Goal: Task Accomplishment & Management: Use online tool/utility

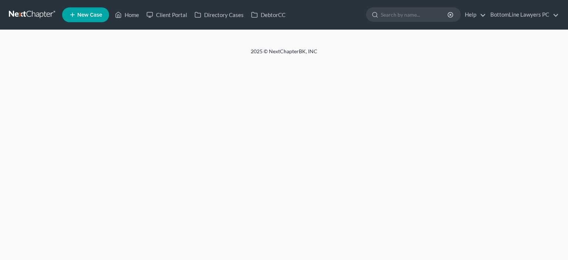
select select "29"
select select "4"
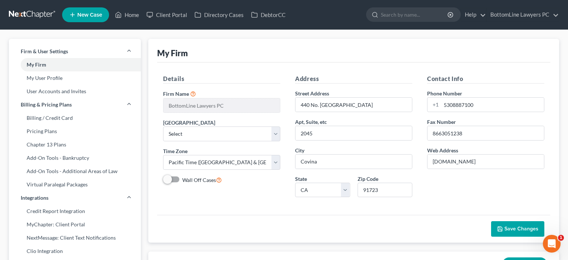
click at [30, 11] on link at bounding box center [32, 14] width 47 height 13
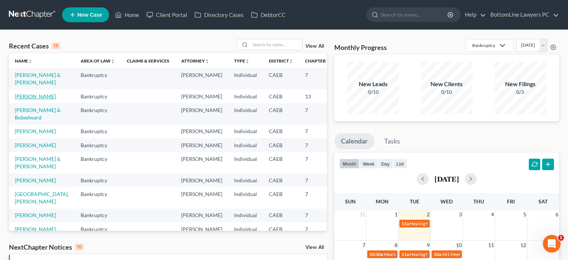
click at [26, 100] on link "Legard, Terrolyn" at bounding box center [35, 96] width 41 height 6
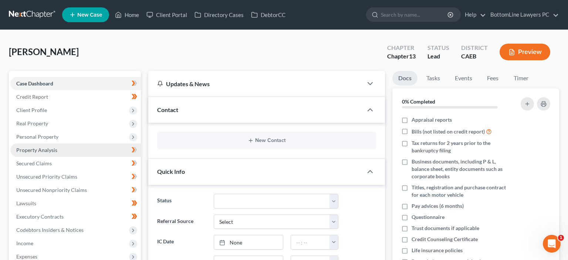
click at [54, 152] on span "Property Analysis" at bounding box center [36, 150] width 41 height 6
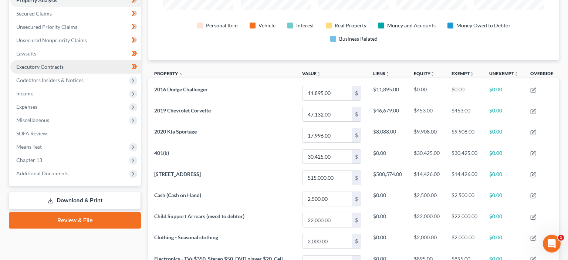
scroll to position [156, 0]
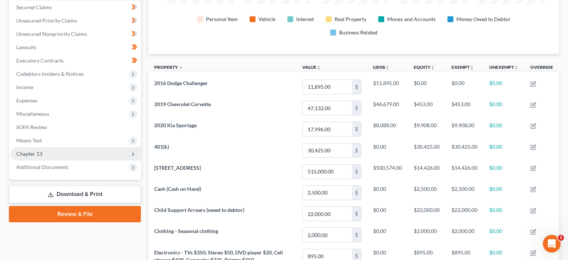
click at [59, 152] on span "Chapter 13" at bounding box center [75, 153] width 131 height 13
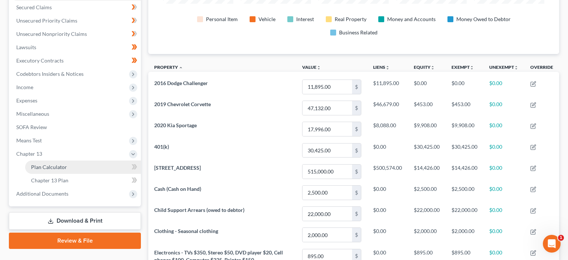
click at [63, 166] on span "Plan Calculator" at bounding box center [49, 167] width 36 height 6
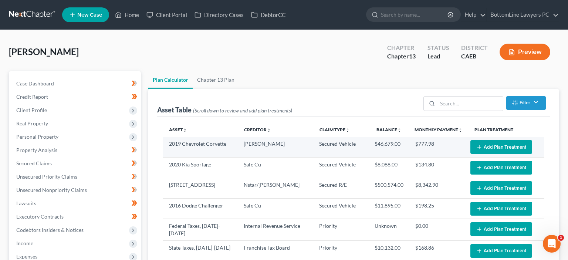
select select "59"
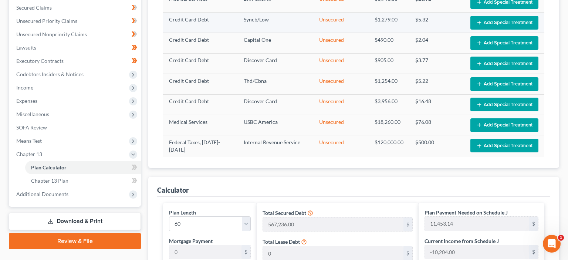
scroll to position [234, 0]
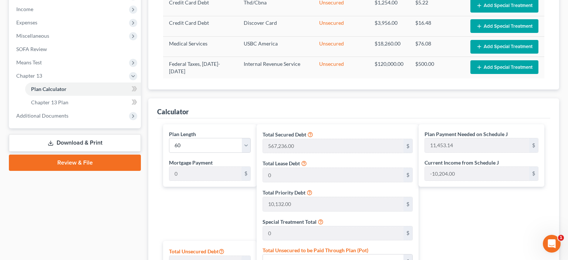
click at [87, 141] on link "Download & Print" at bounding box center [75, 142] width 132 height 17
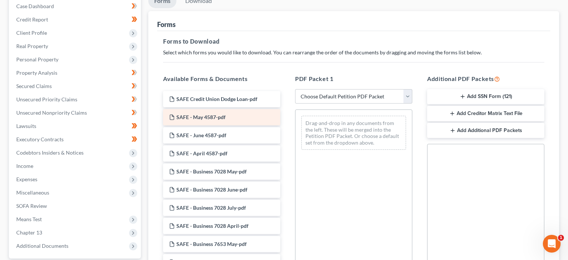
scroll to position [78, 0]
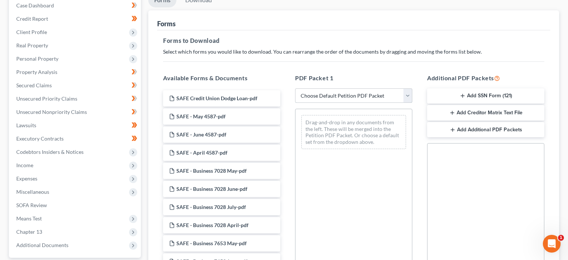
click at [295, 88] on select "Choose Default Petition PDF Packet Complete Bankruptcy Petition (all forms and …" at bounding box center [353, 95] width 117 height 15
click at [385, 199] on div "Drag-and-drop in any documents from the left. These will be merged into the Pet…" at bounding box center [353, 210] width 117 height 203
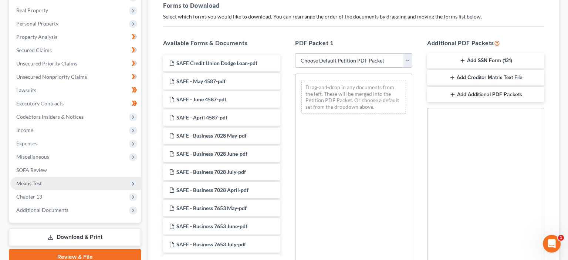
scroll to position [117, 0]
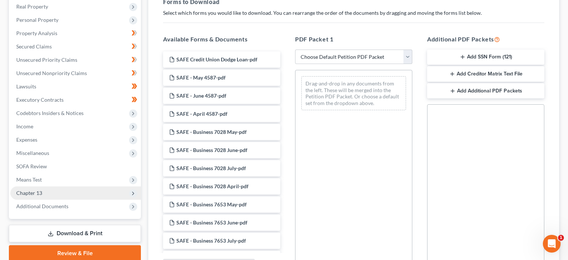
click at [38, 193] on span "Chapter 13" at bounding box center [29, 193] width 26 height 6
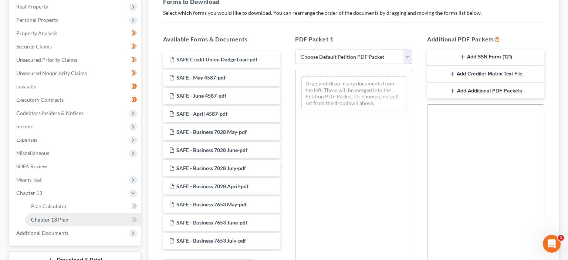
click at [61, 220] on span "Chapter 13 Plan" at bounding box center [49, 219] width 37 height 6
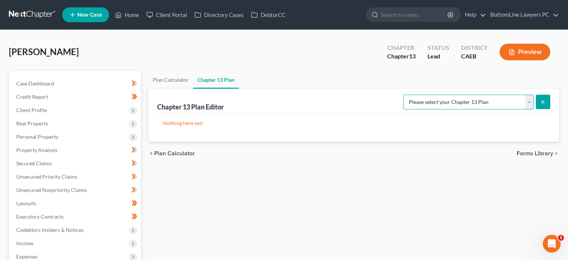
click at [404, 95] on select "Please select your Chapter 13 Plan Eastern District of California - Effective 1…" at bounding box center [469, 102] width 131 height 15
select select "1"
click option "Eastern District of California - Revised 11/9/18" at bounding box center [0, 0] width 0 height 0
click at [541, 103] on icon "submit" at bounding box center [543, 102] width 6 height 6
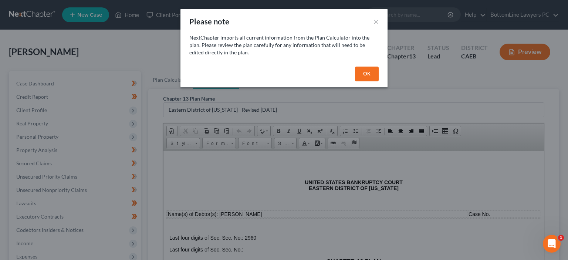
click at [368, 73] on button "OK" at bounding box center [367, 74] width 24 height 15
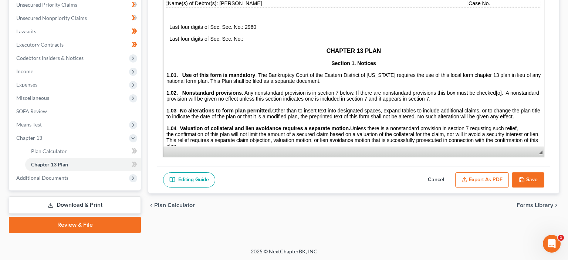
scroll to position [78, 0]
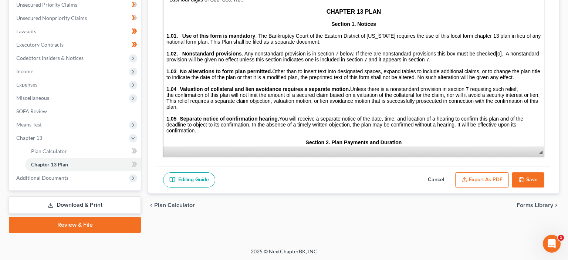
click at [483, 178] on button "Export as PDF" at bounding box center [482, 180] width 54 height 16
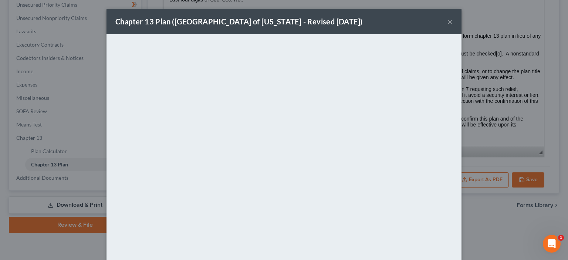
click at [452, 21] on button "×" at bounding box center [450, 21] width 5 height 9
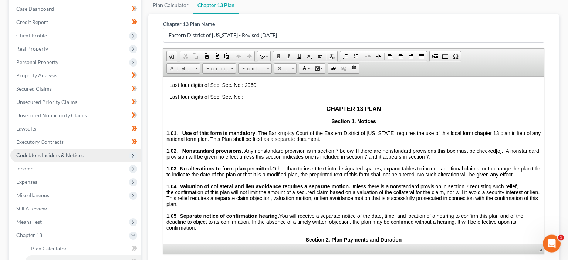
scroll to position [55, 0]
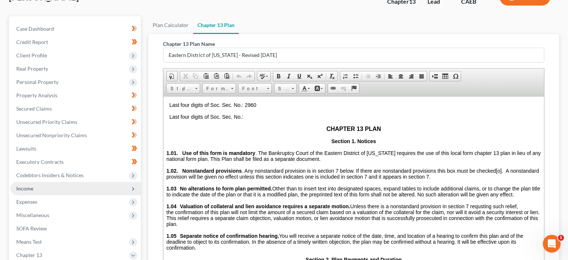
click at [52, 188] on span "Income" at bounding box center [75, 188] width 131 height 13
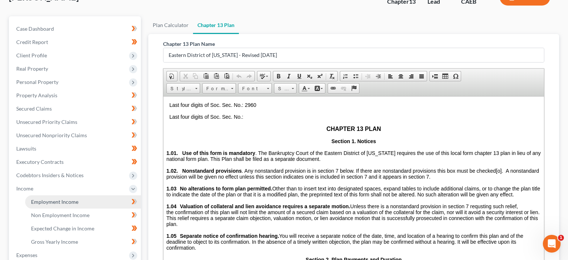
click at [76, 200] on span "Employment Income" at bounding box center [54, 202] width 47 height 6
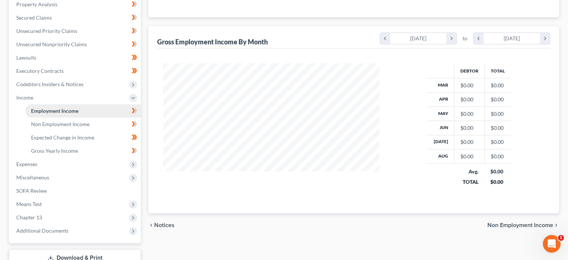
scroll to position [195, 0]
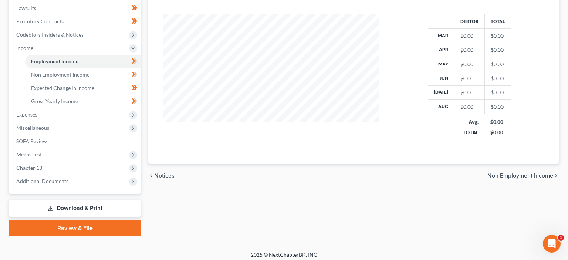
click at [83, 206] on link "Download & Print" at bounding box center [75, 208] width 132 height 17
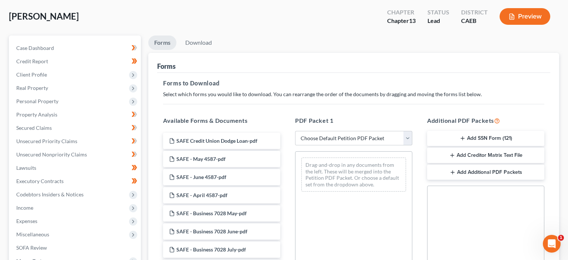
scroll to position [78, 0]
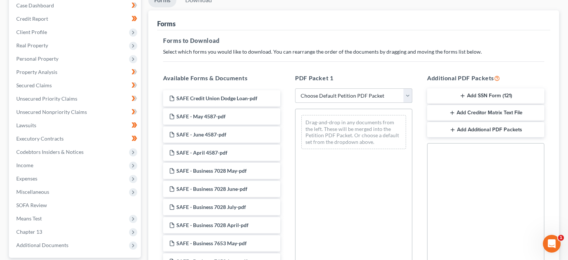
click at [295, 88] on select "Choose Default Petition PDF Packet Complete Bankruptcy Petition (all forms and …" at bounding box center [353, 95] width 117 height 15
select select "4"
click option "Supplemental Post Petition (Sch. I & J)" at bounding box center [0, 0] width 0 height 0
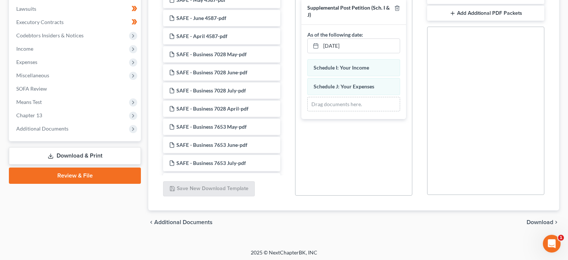
scroll to position [196, 0]
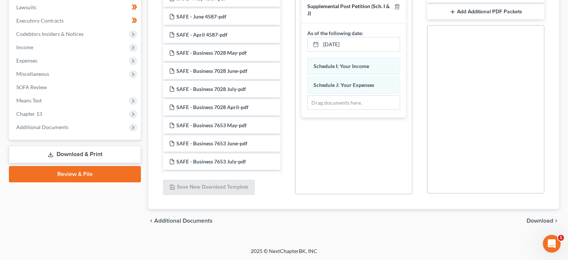
click at [543, 222] on span "Download" at bounding box center [540, 221] width 27 height 6
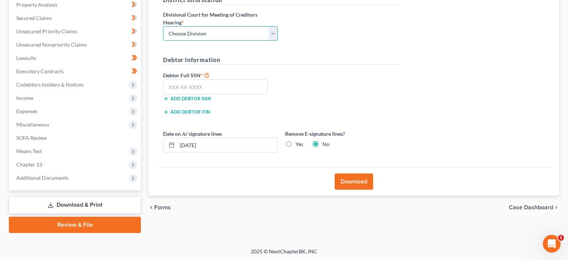
click at [163, 26] on select "Choose Division Fresno Modesto Sacramento" at bounding box center [220, 33] width 115 height 15
select select "2"
click option "Sacramento" at bounding box center [0, 0] width 0 height 0
click at [347, 182] on button "Download" at bounding box center [354, 181] width 38 height 16
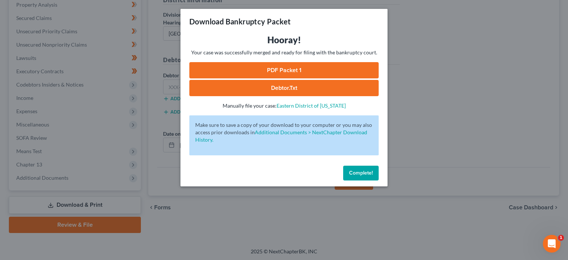
click at [279, 71] on link "PDF Packet 1" at bounding box center [283, 70] width 189 height 16
click at [364, 174] on span "Complete!" at bounding box center [361, 173] width 24 height 6
